Goal: Information Seeking & Learning: Compare options

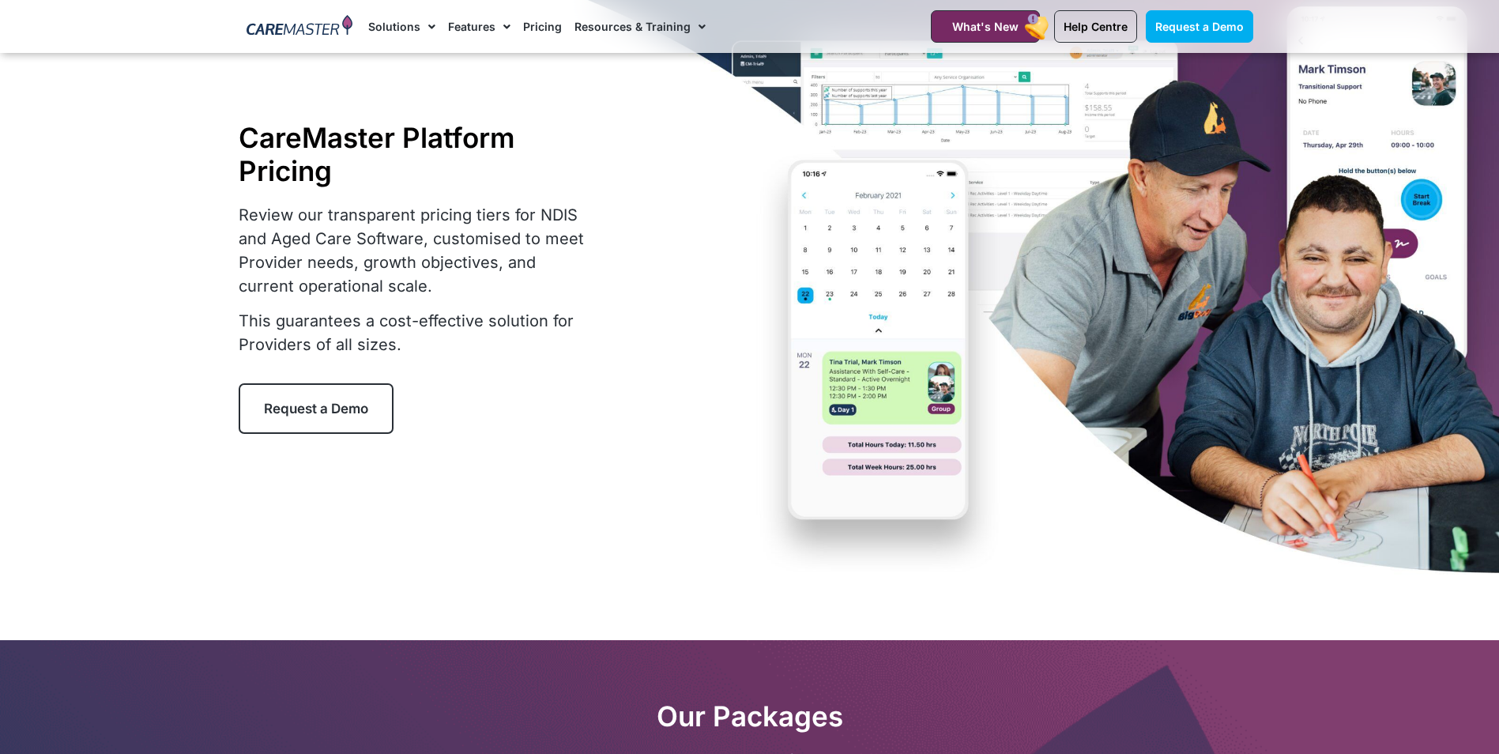
scroll to position [79, 0]
click at [544, 31] on link "Pricing" at bounding box center [542, 26] width 39 height 53
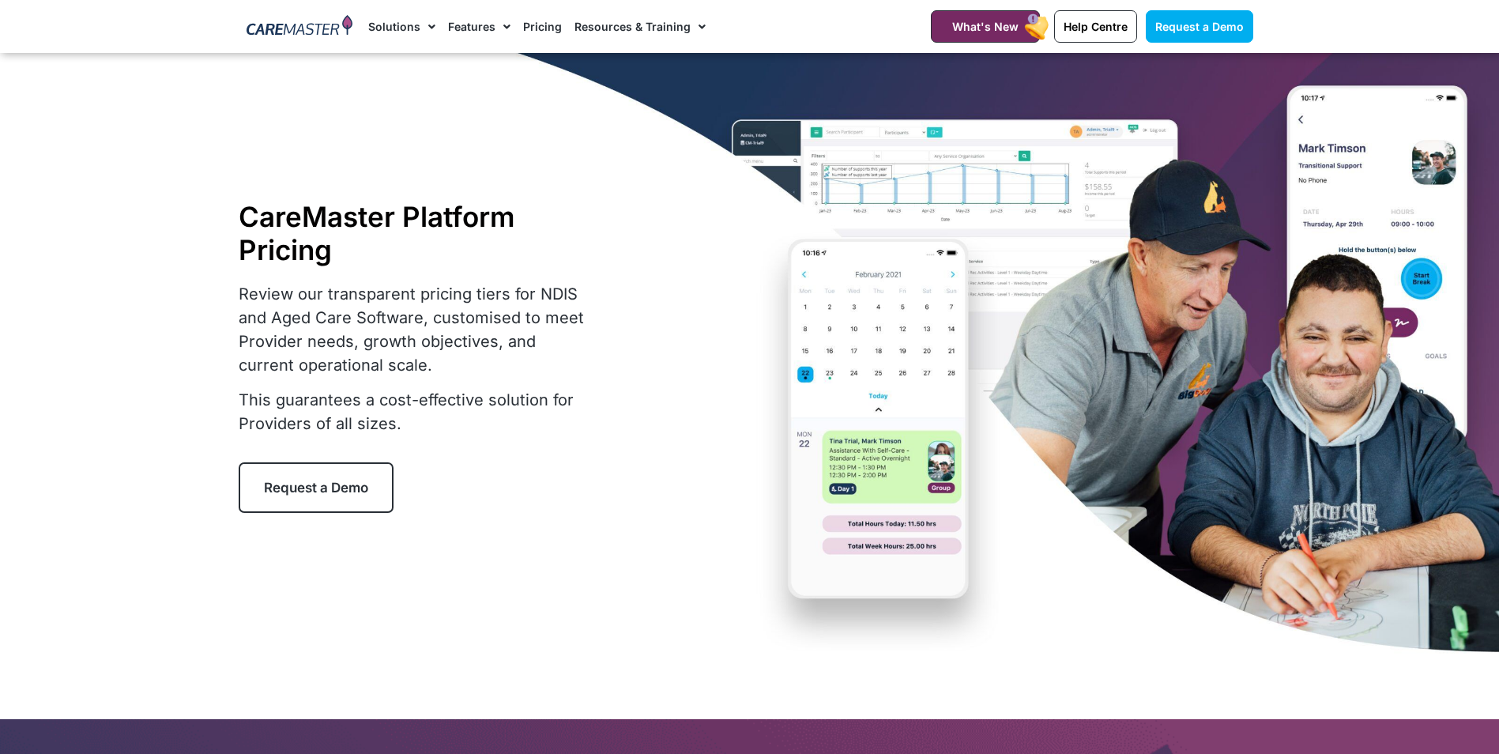
select select "****"
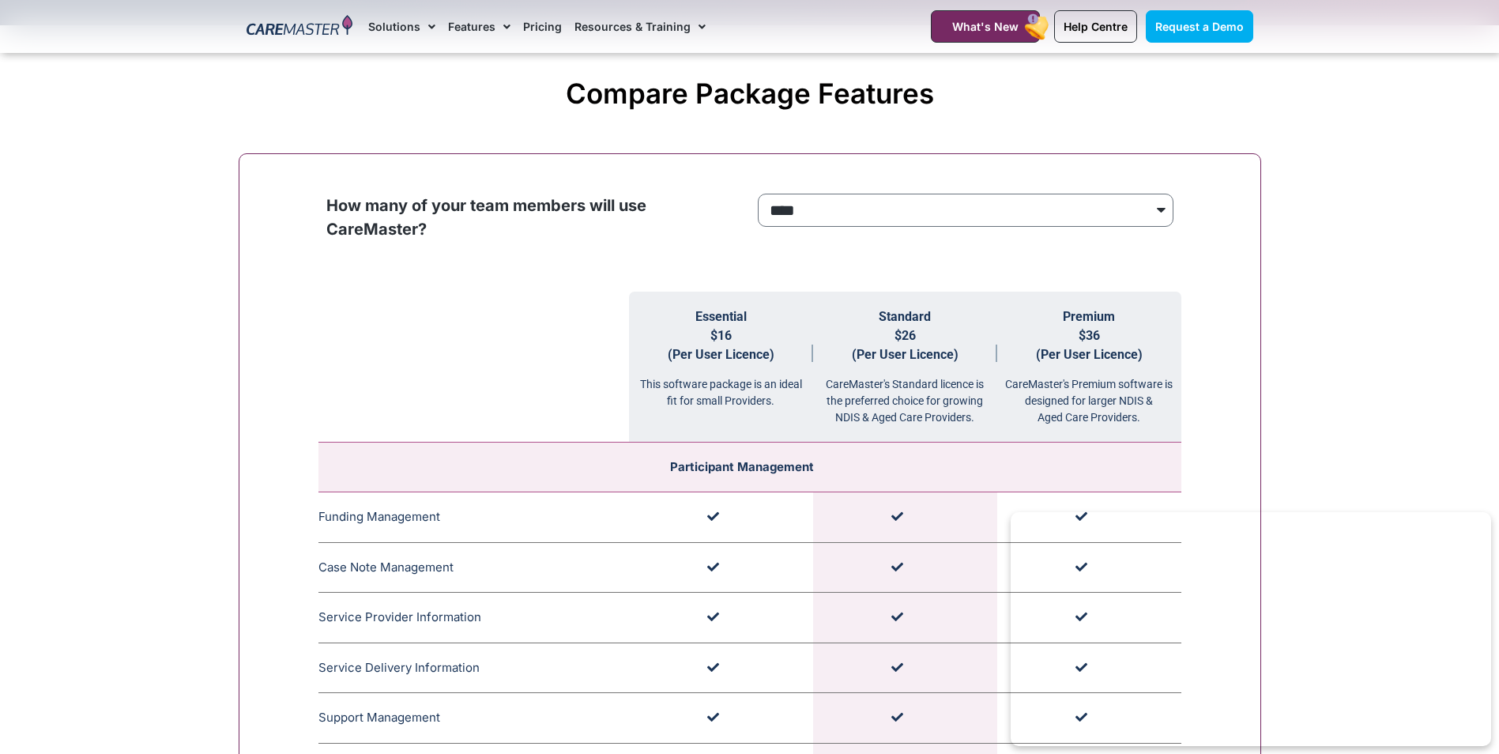
scroll to position [1422, 0]
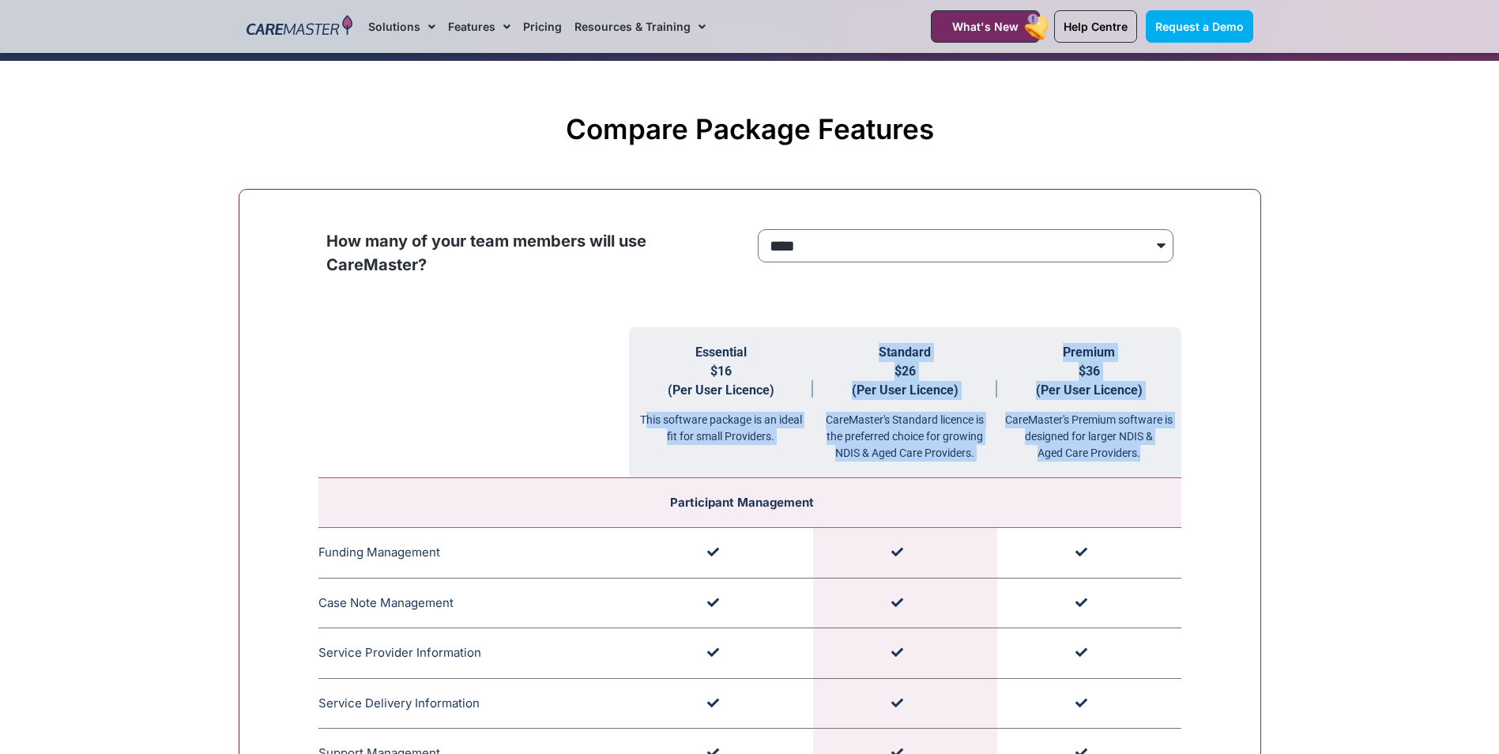
drag, startPoint x: 642, startPoint y: 422, endPoint x: 1155, endPoint y: 460, distance: 513.5
click at [1155, 460] on tr "Essential $16 (Per User Licence) This software package is an ideal fit for smal…" at bounding box center [749, 402] width 863 height 151
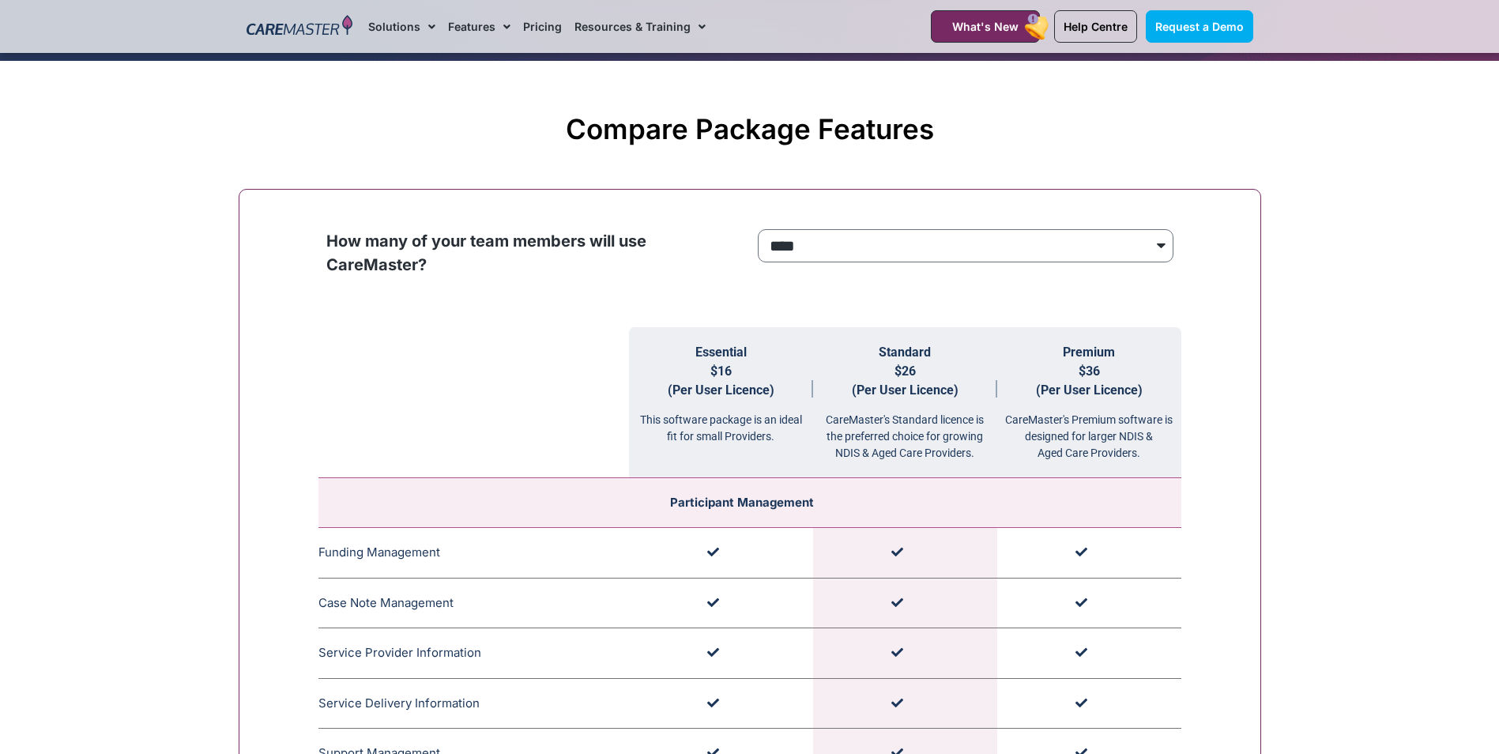
drag, startPoint x: 1155, startPoint y: 460, endPoint x: 1356, endPoint y: 281, distance: 269.3
click at [858, 254] on select "**********" at bounding box center [966, 245] width 416 height 33
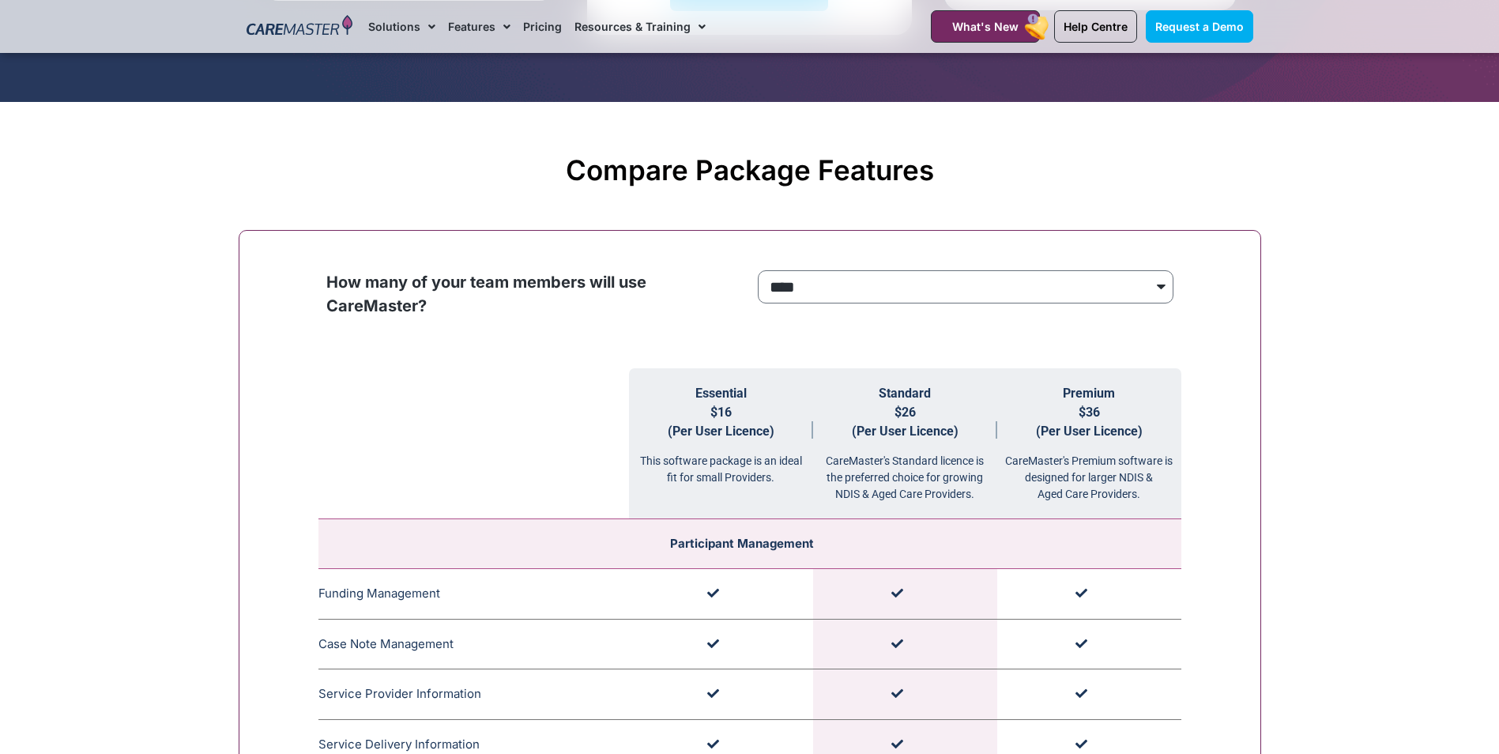
scroll to position [1343, 0]
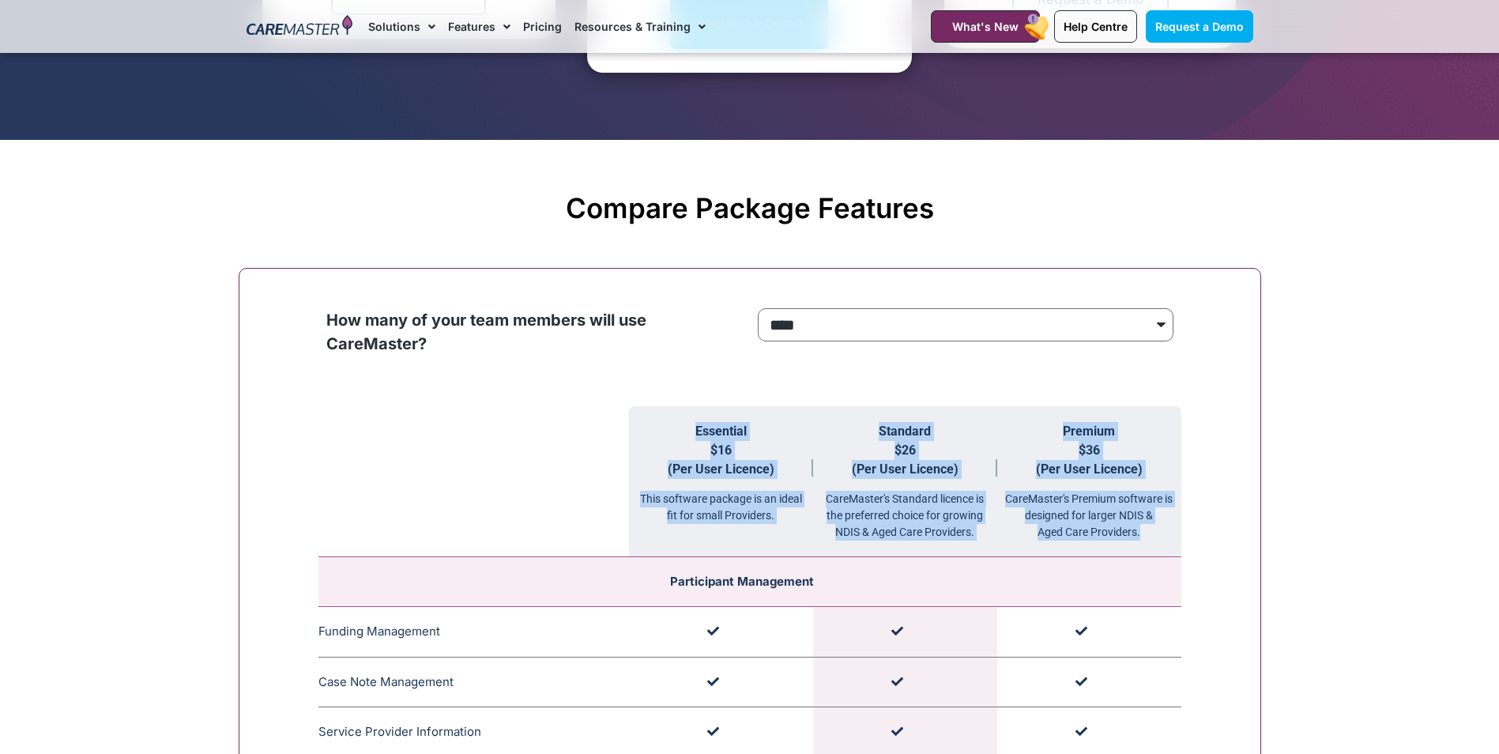
copy tr "Essential $16 (Per User Licence) This software package is an ideal fit for smal…"
drag, startPoint x: 1155, startPoint y: 543, endPoint x: 683, endPoint y: 435, distance: 483.9
click at [683, 435] on tr "Essential $16 (Per User Licence) This software package is an ideal fit for smal…" at bounding box center [749, 481] width 863 height 151
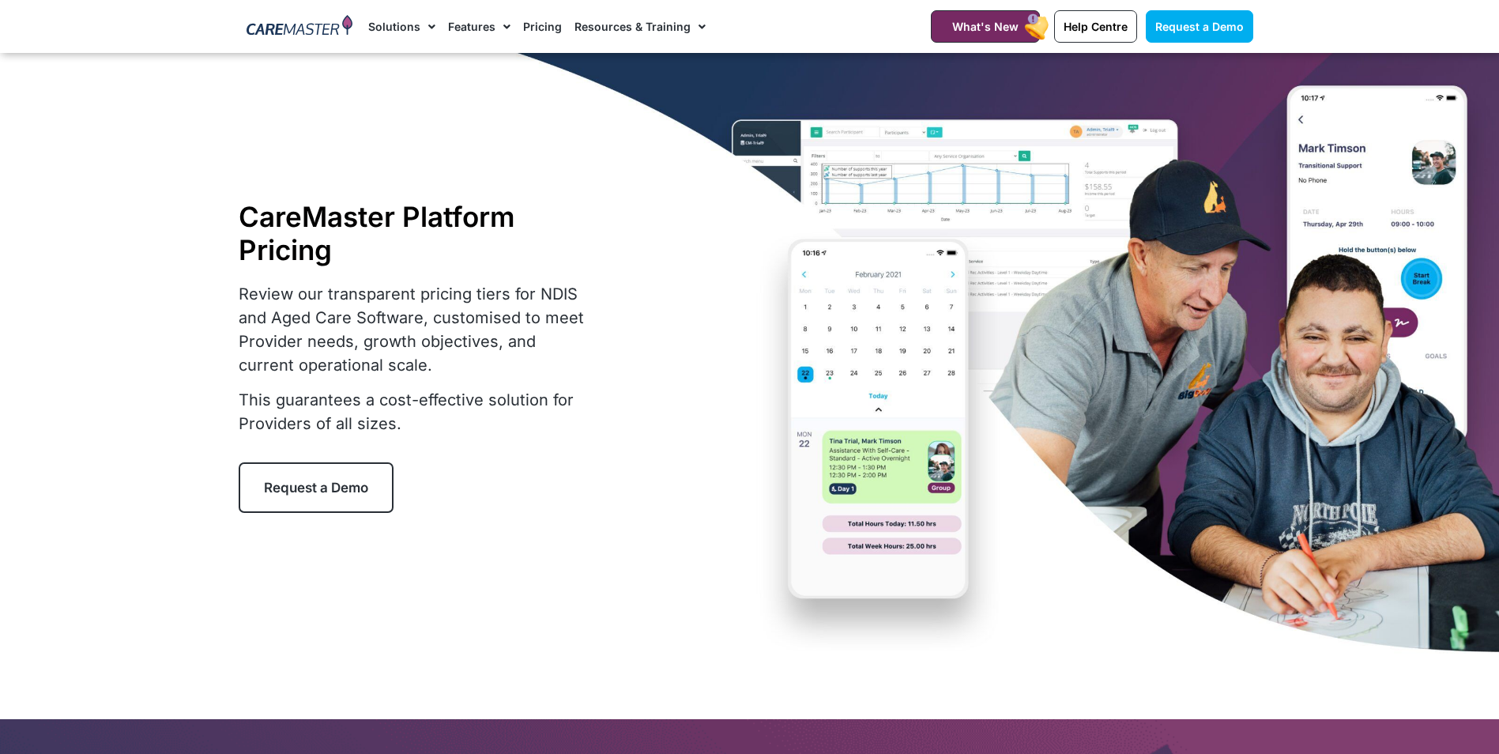
select select "****"
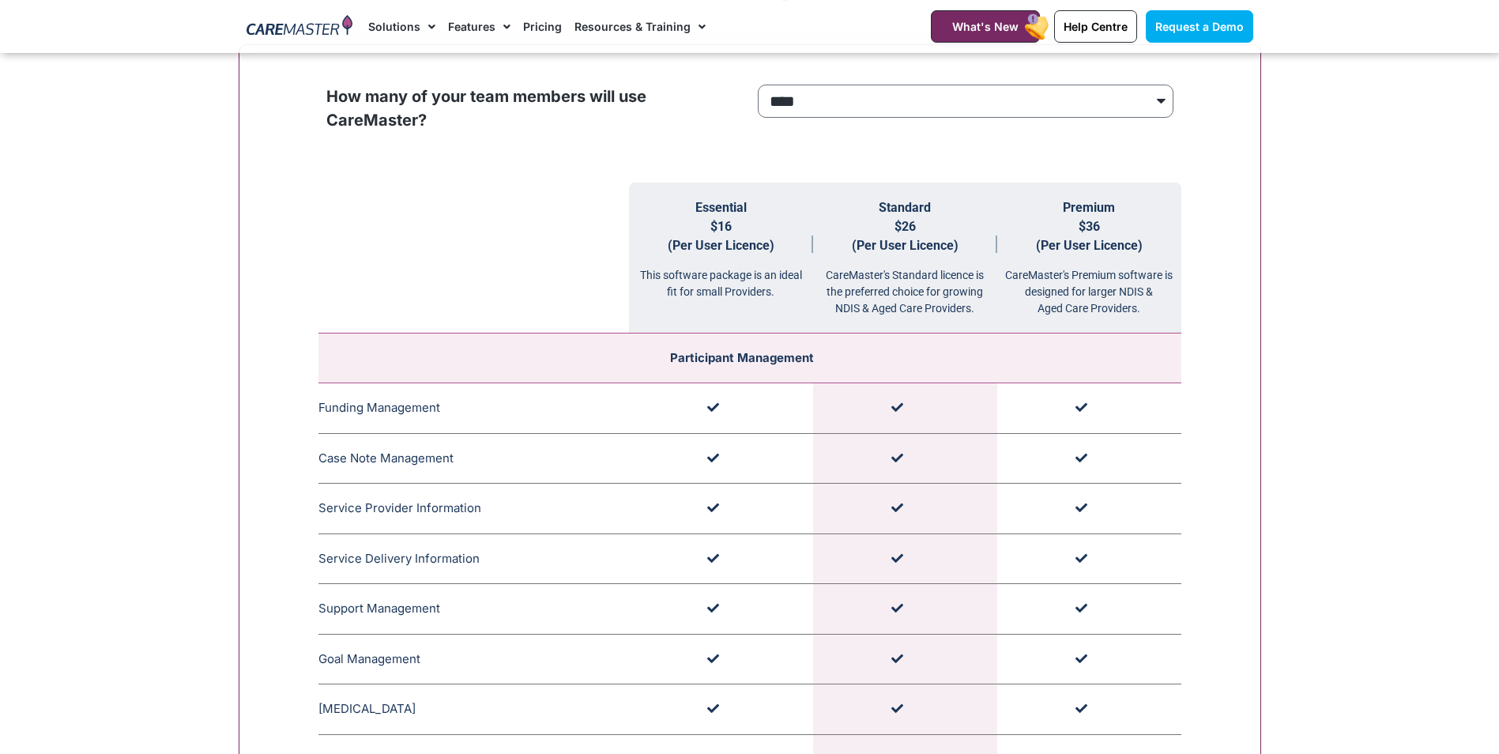
scroll to position [1430, 0]
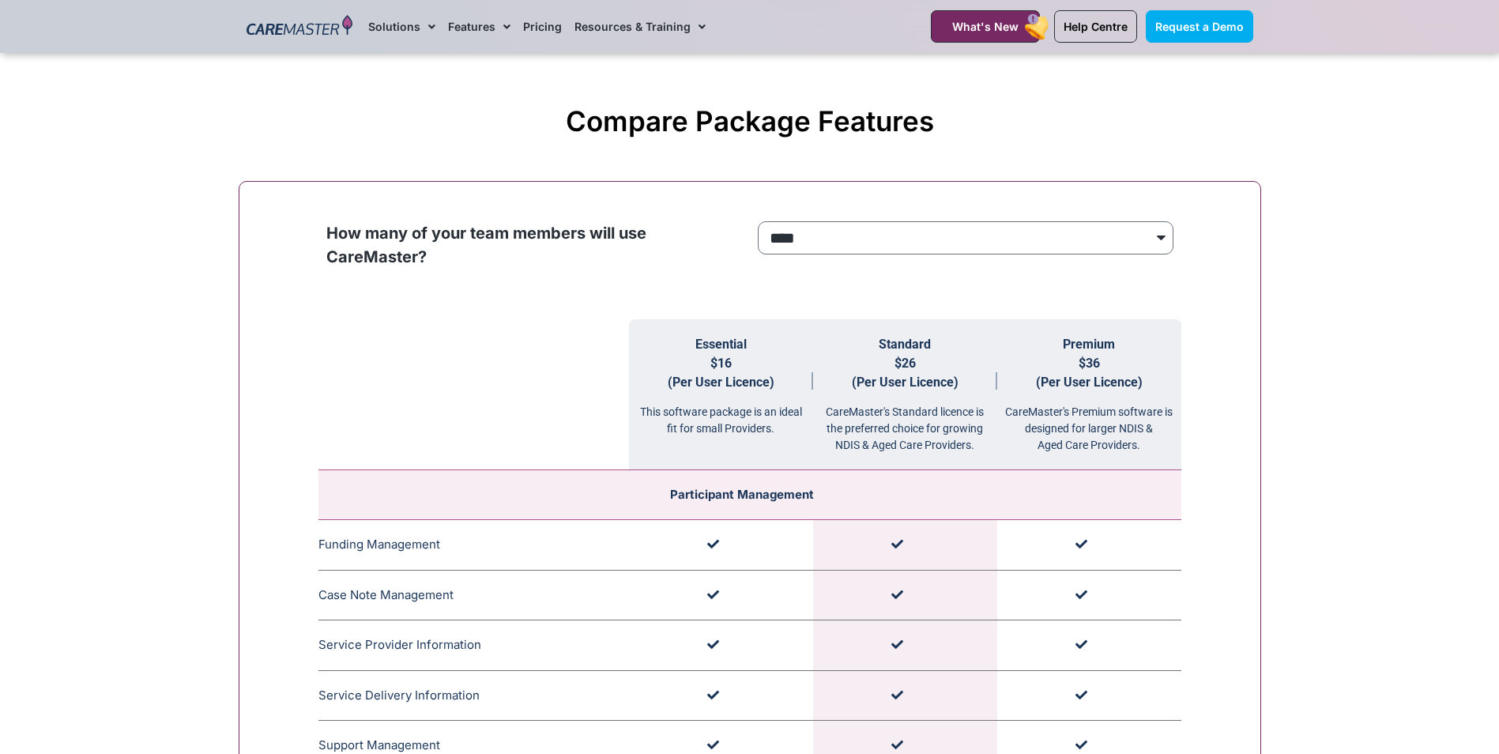
drag, startPoint x: 644, startPoint y: 409, endPoint x: 786, endPoint y: 446, distance: 147.0
click at [786, 446] on th "Essential $16 (Per User Licence) This software package is an ideal fit for smal…" at bounding box center [721, 394] width 184 height 151
drag, startPoint x: 786, startPoint y: 446, endPoint x: 959, endPoint y: 420, distance: 175.1
click at [959, 420] on div "CareMaster's Standard licence is the preferred choice for growing NDIS & Aged C…" at bounding box center [905, 423] width 184 height 62
drag, startPoint x: 1151, startPoint y: 446, endPoint x: 1001, endPoint y: 403, distance: 156.3
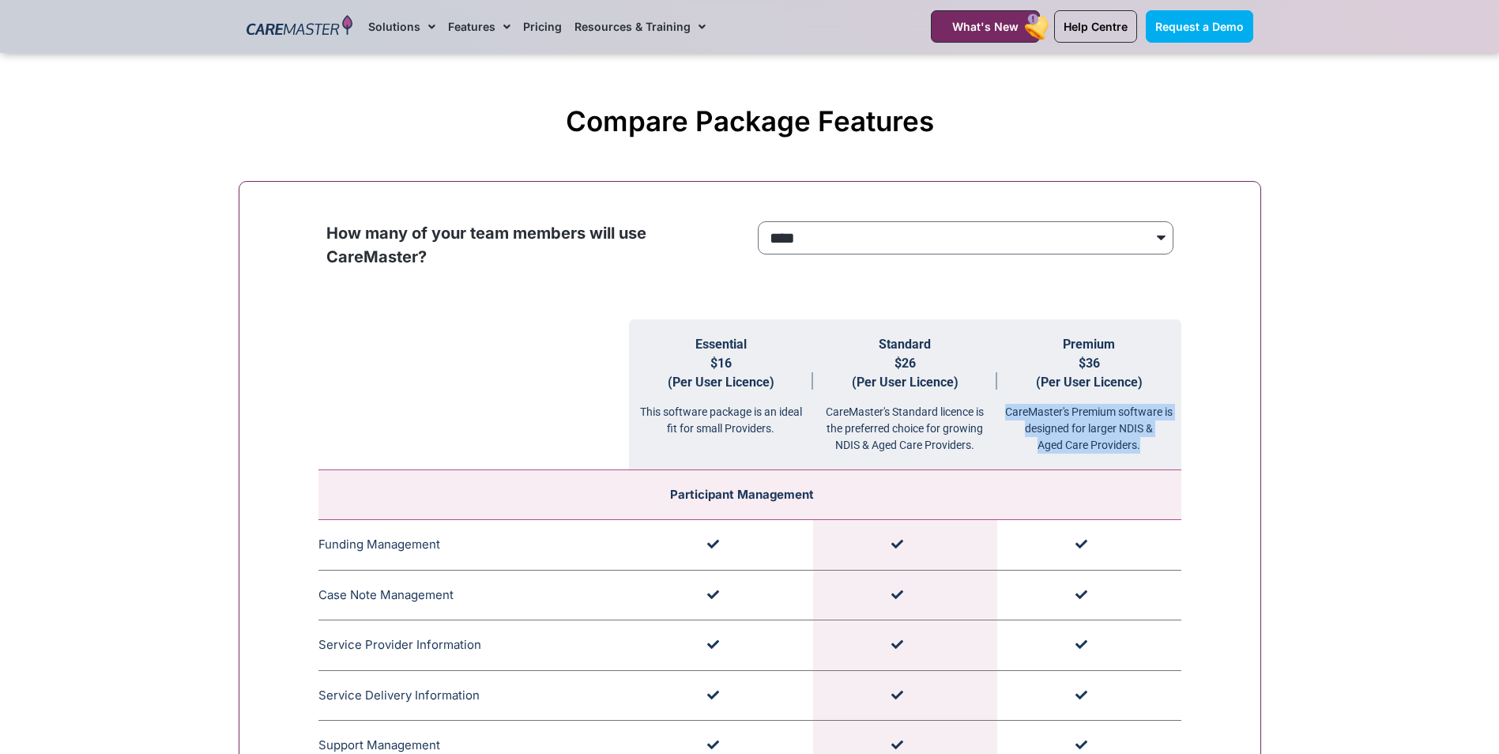
click at [1001, 403] on div "CareMaster's Premium software is designed for larger NDIS & Aged Care Providers." at bounding box center [1089, 423] width 184 height 62
click at [1147, 427] on div "CareMaster's Premium software is designed for larger NDIS & Aged Care Providers." at bounding box center [1089, 423] width 184 height 62
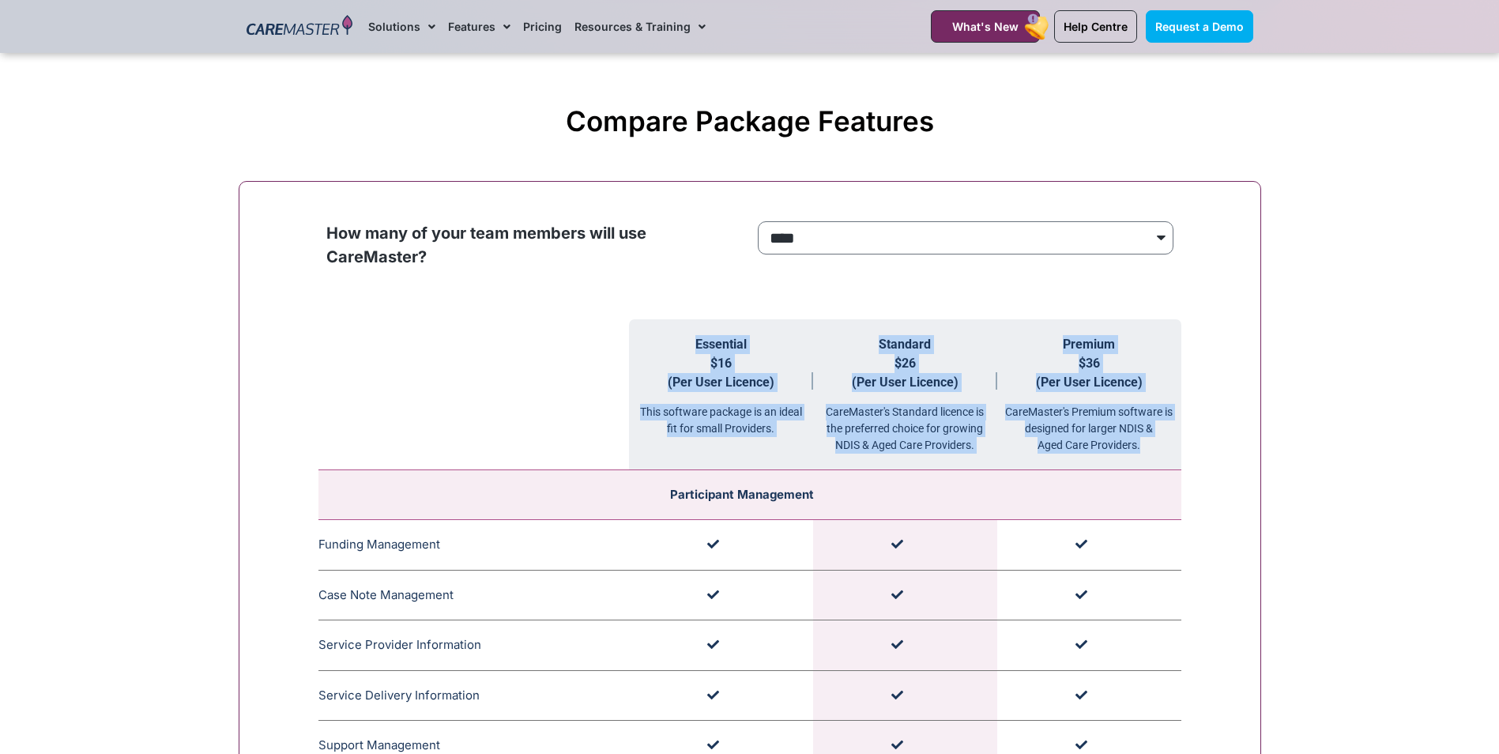
drag, startPoint x: 1149, startPoint y: 444, endPoint x: 646, endPoint y: 331, distance: 515.9
click at [646, 331] on tr "Essential $16 (Per User Licence) This software package is an ideal fit for smal…" at bounding box center [749, 394] width 863 height 151
copy tr "Essential $16 (Per User Licence) This software package is an ideal fit for smal…"
